Goal: Task Accomplishment & Management: Manage account settings

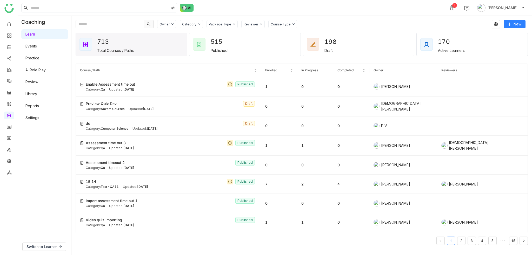
drag, startPoint x: 38, startPoint y: 116, endPoint x: 42, endPoint y: 116, distance: 3.7
click at [38, 116] on link "Settings" at bounding box center [32, 118] width 14 height 4
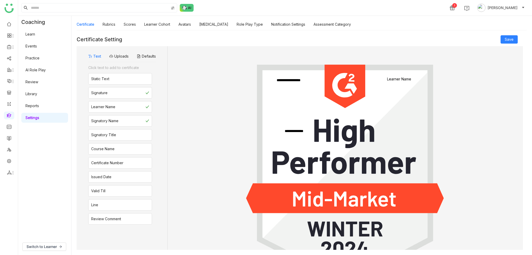
click at [192, 26] on div "Certificate Rubrics Scores Learner Cohort Avatars [MEDICAL_DATA] Role Play Type…" at bounding box center [214, 24] width 274 height 12
click at [181, 24] on link "Avatars" at bounding box center [184, 24] width 12 height 4
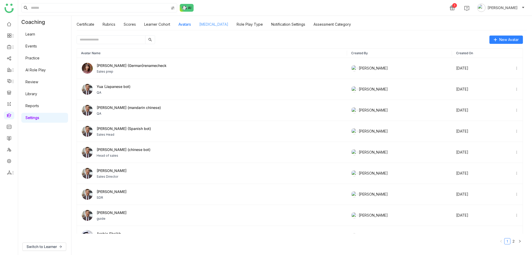
click at [213, 24] on link "[MEDICAL_DATA]" at bounding box center [213, 24] width 29 height 4
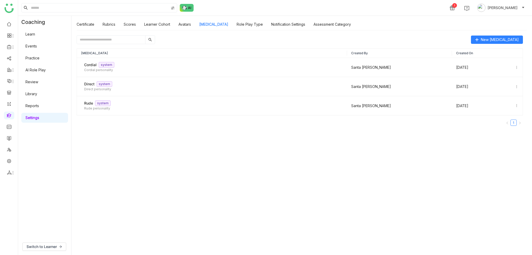
click at [263, 24] on div "Certificate Rubrics Scores Learner Cohort Avatars [MEDICAL_DATA] Role Play Type…" at bounding box center [214, 24] width 274 height 12
click at [250, 23] on link "Role Play Type" at bounding box center [250, 24] width 26 height 4
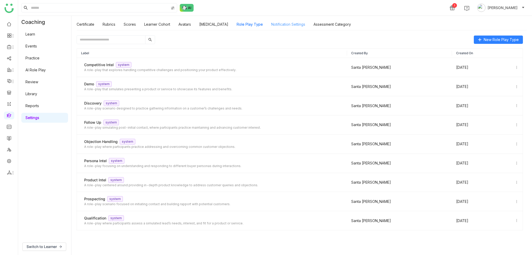
click at [281, 24] on link "Notification Settings" at bounding box center [288, 24] width 34 height 4
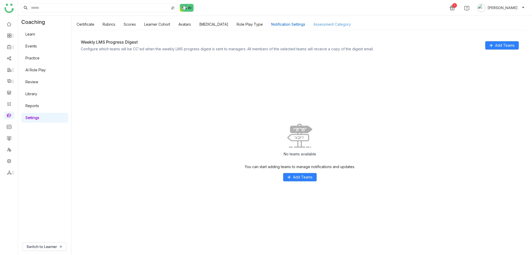
click at [324, 24] on link "Assessment Category" at bounding box center [331, 24] width 37 height 4
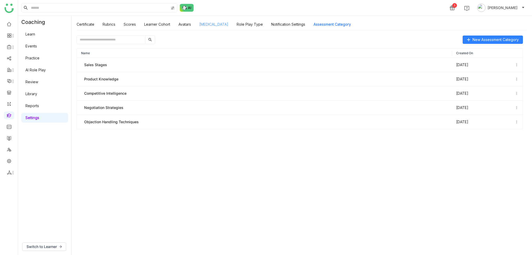
click at [200, 26] on link "[MEDICAL_DATA]" at bounding box center [213, 24] width 29 height 4
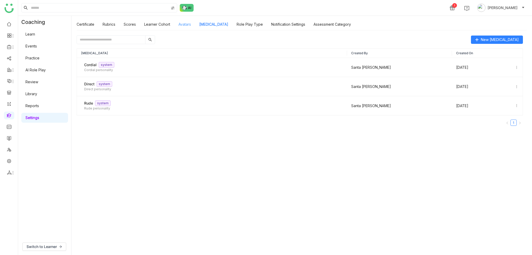
click at [184, 26] on link "Avatars" at bounding box center [184, 24] width 12 height 4
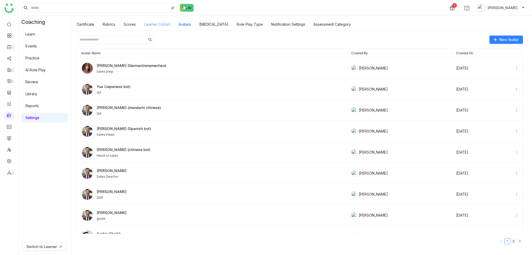
click at [157, 22] on link "Learner Cohort" at bounding box center [157, 24] width 26 height 4
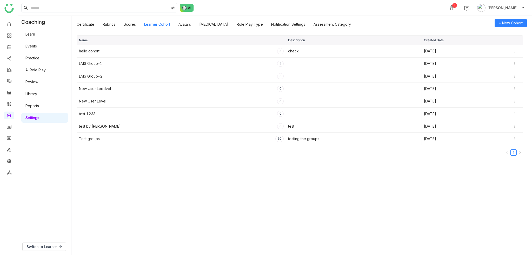
click at [280, 187] on div "Name Description Created Date hello cohort 3 check [DATE] LMS Group-1 4 [DATE] …" at bounding box center [301, 142] width 460 height 225
click at [7, 24] on link at bounding box center [9, 24] width 5 height 4
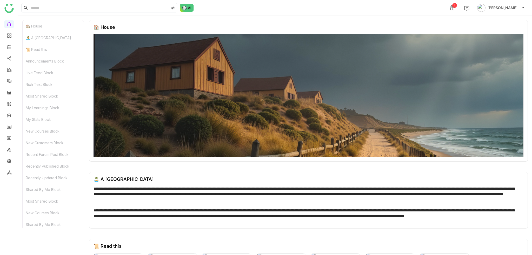
click at [8, 132] on ul at bounding box center [9, 99] width 18 height 164
click at [10, 140] on link at bounding box center [9, 138] width 5 height 4
